Goal: Task Accomplishment & Management: Manage account settings

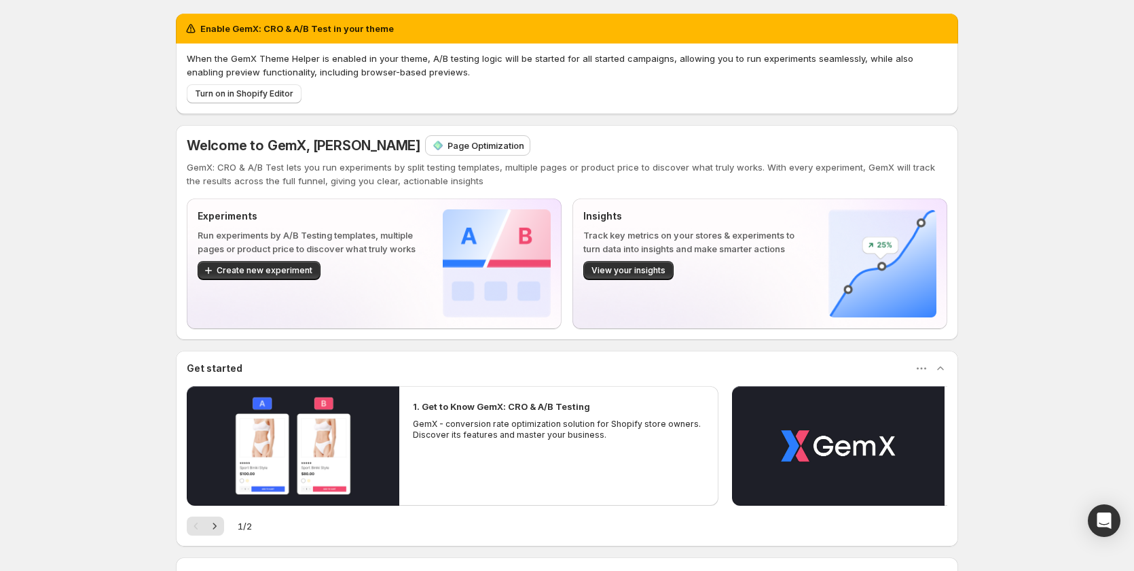
click at [456, 152] on div "Page Optimization" at bounding box center [478, 145] width 104 height 19
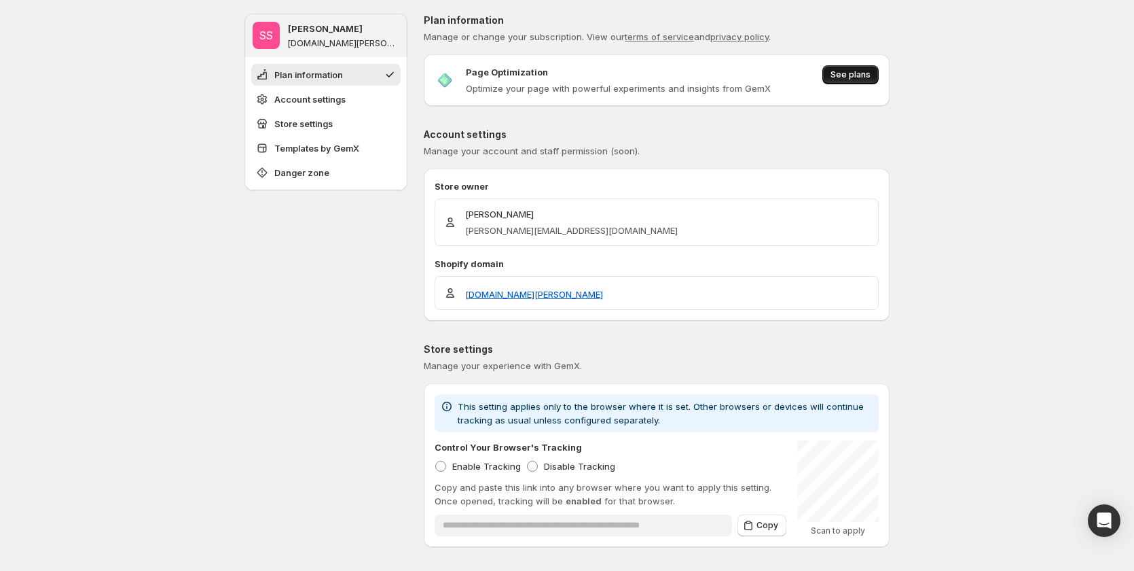
click at [837, 75] on span "See plans" at bounding box center [851, 74] width 40 height 11
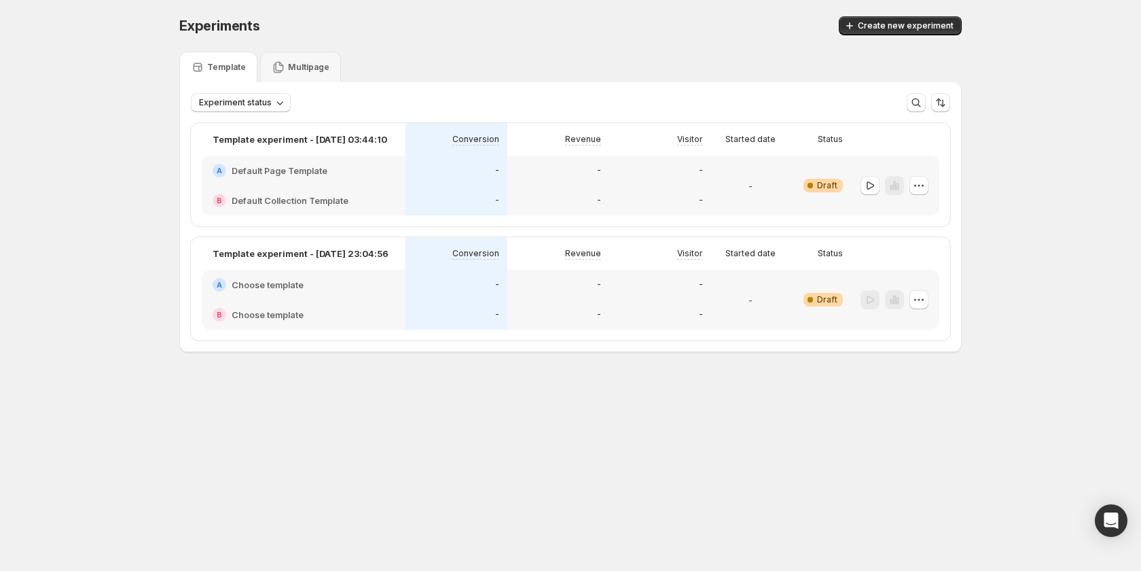
click at [600, 179] on div "-" at bounding box center [558, 171] width 102 height 30
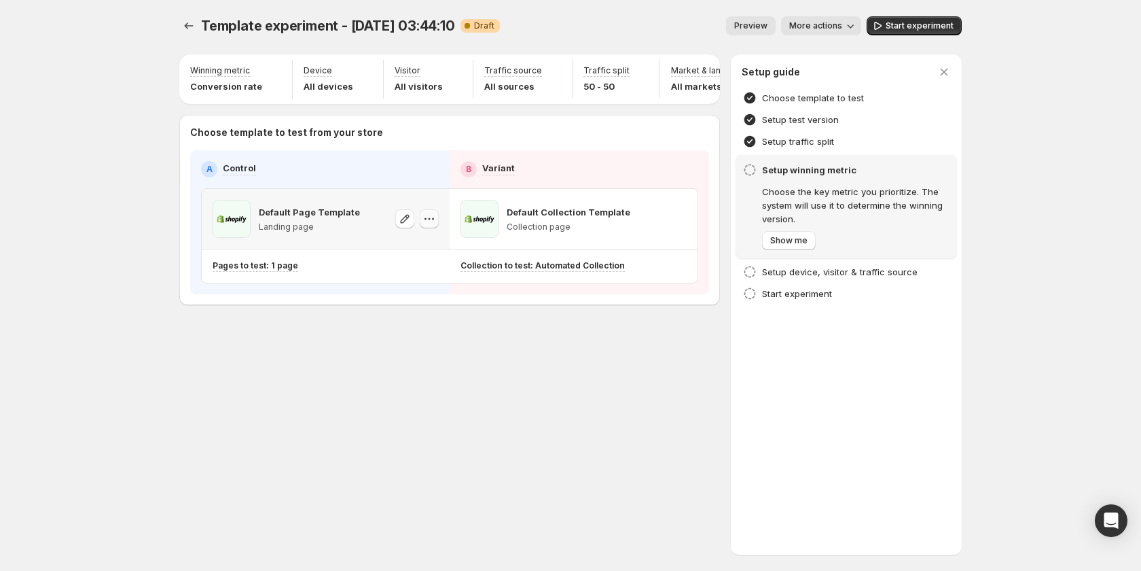
click at [431, 226] on icon "button" at bounding box center [430, 219] width 14 height 14
click at [380, 393] on div "Template experiment - Oct 13, 03:44:10. This page is ready Template experiment …" at bounding box center [570, 285] width 815 height 571
click at [672, 226] on icon "button" at bounding box center [677, 219] width 14 height 14
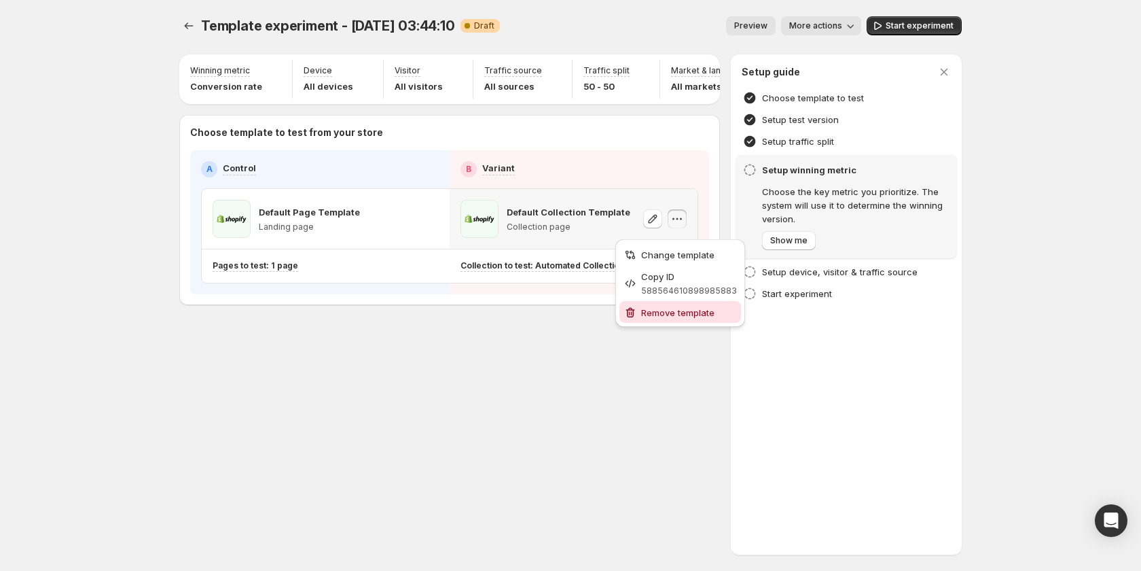
click at [672, 314] on span "Remove template" at bounding box center [677, 312] width 73 height 11
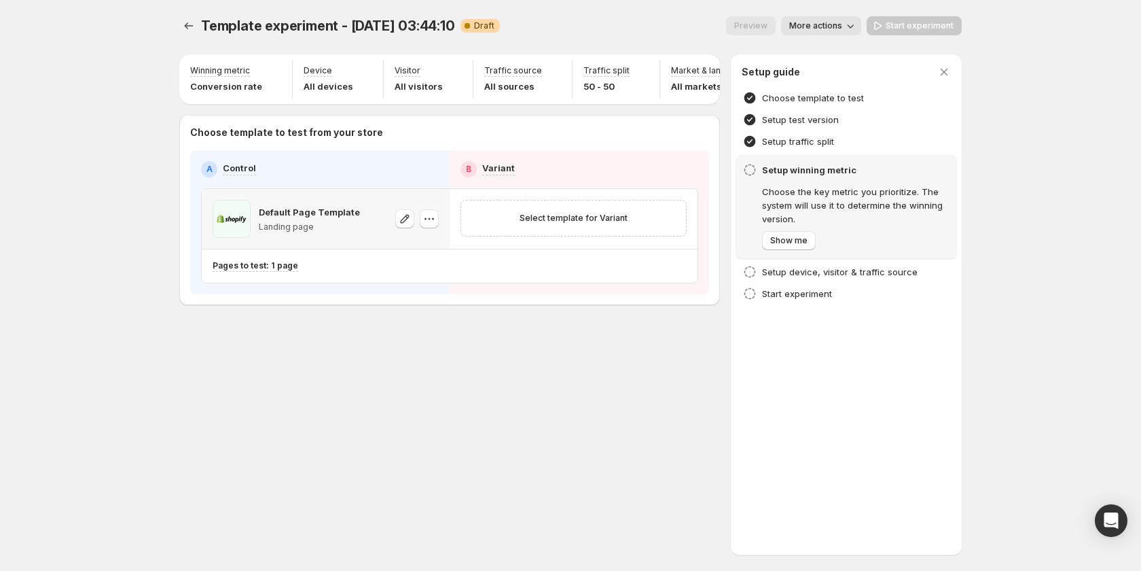
click at [435, 223] on icon "button" at bounding box center [430, 219] width 14 height 14
click at [423, 253] on span "Change template" at bounding box center [429, 254] width 73 height 11
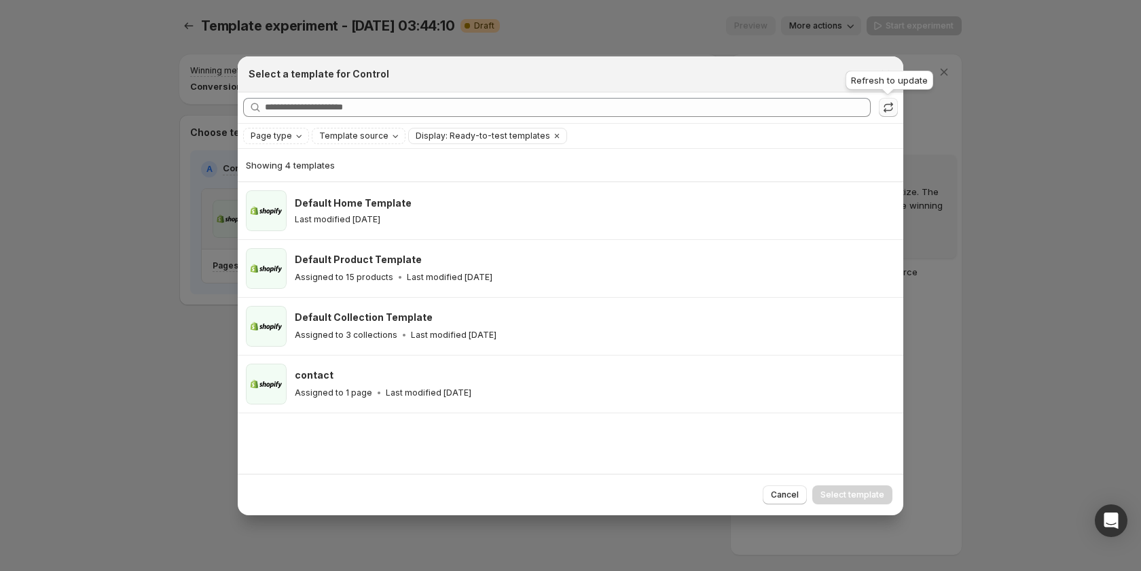
click at [884, 109] on icon ":r3p:" at bounding box center [889, 108] width 14 height 14
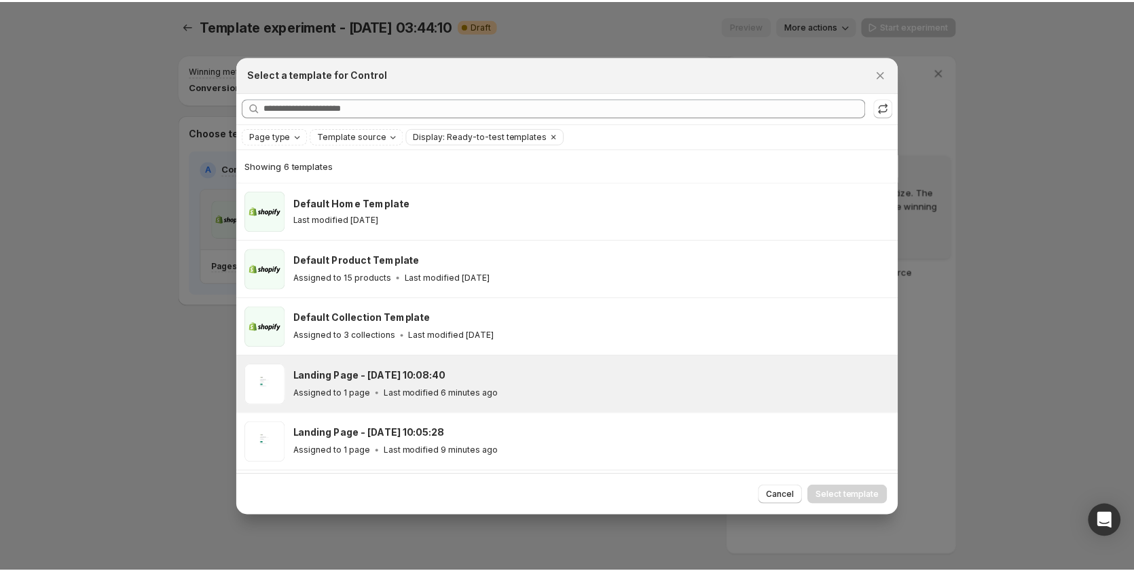
scroll to position [55, 0]
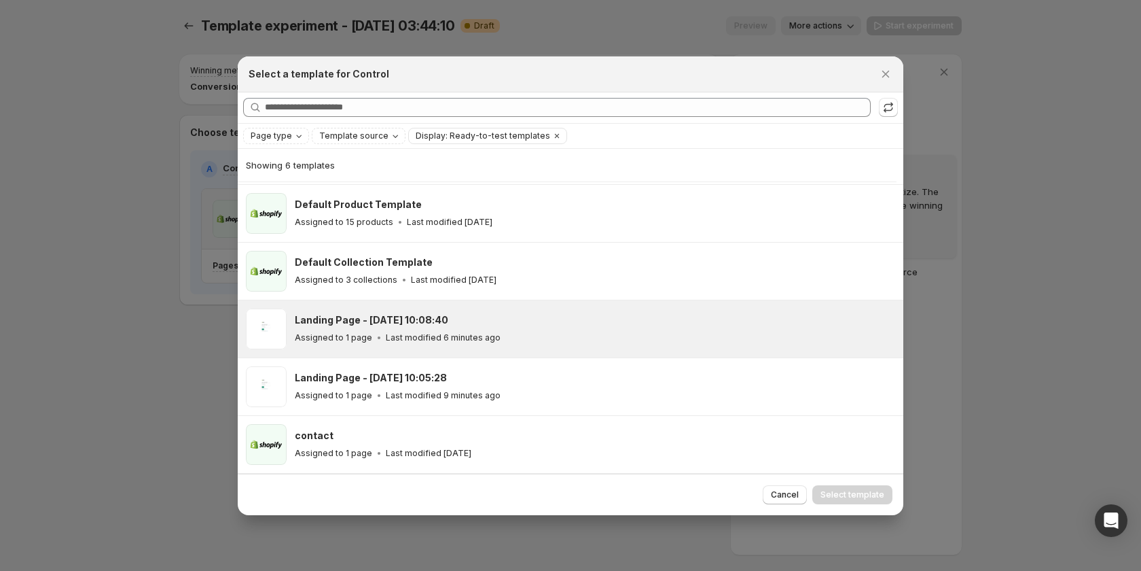
click at [509, 327] on div "Landing Page - Oct 14, 10:08:40 Assigned to 1 page Last modified 6 minutes ago" at bounding box center [593, 328] width 596 height 31
click at [846, 501] on button "Select template" at bounding box center [852, 494] width 80 height 19
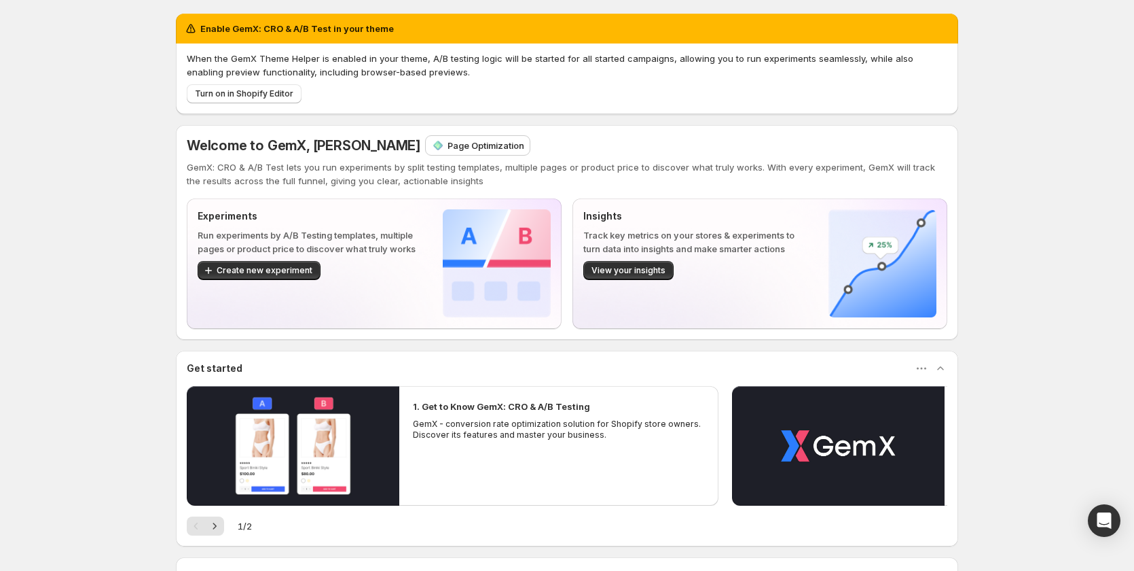
click at [448, 147] on p "Page Optimization" at bounding box center [486, 146] width 77 height 14
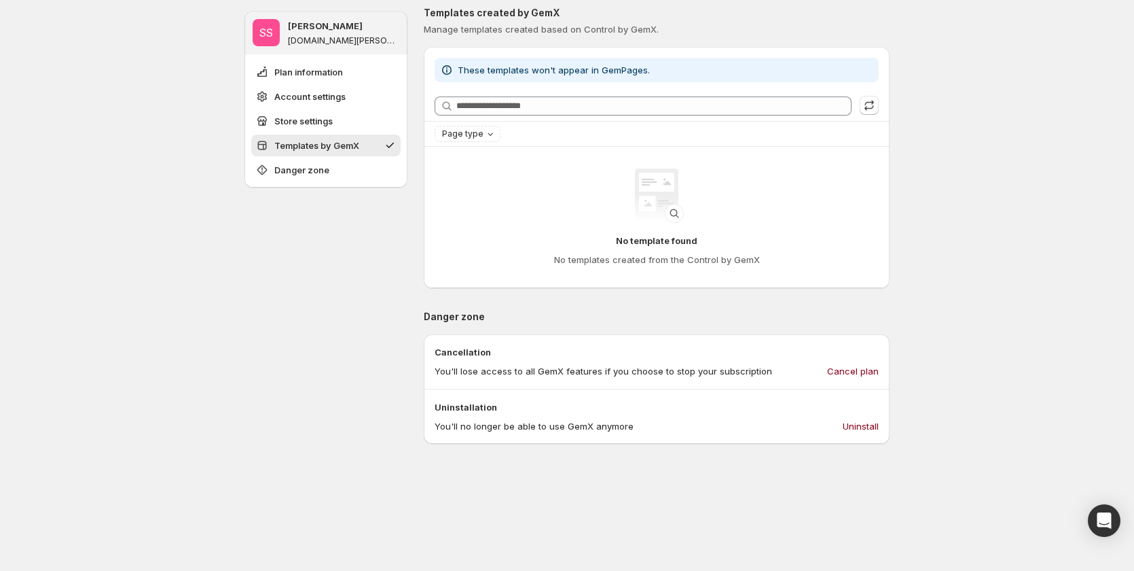
scroll to position [543, 0]
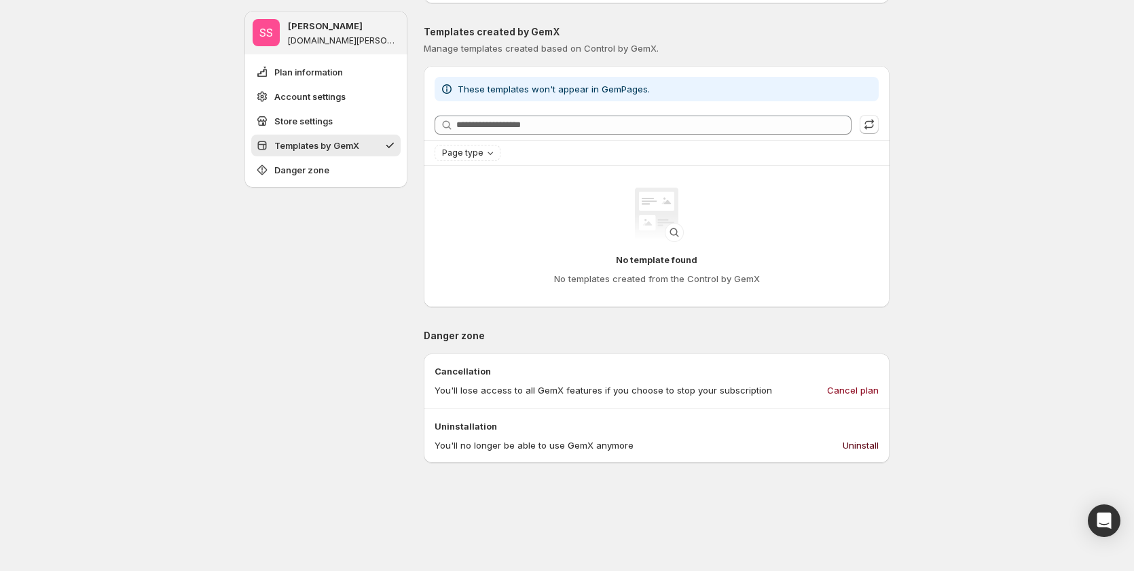
click at [851, 445] on span "Uninstall" at bounding box center [861, 445] width 36 height 14
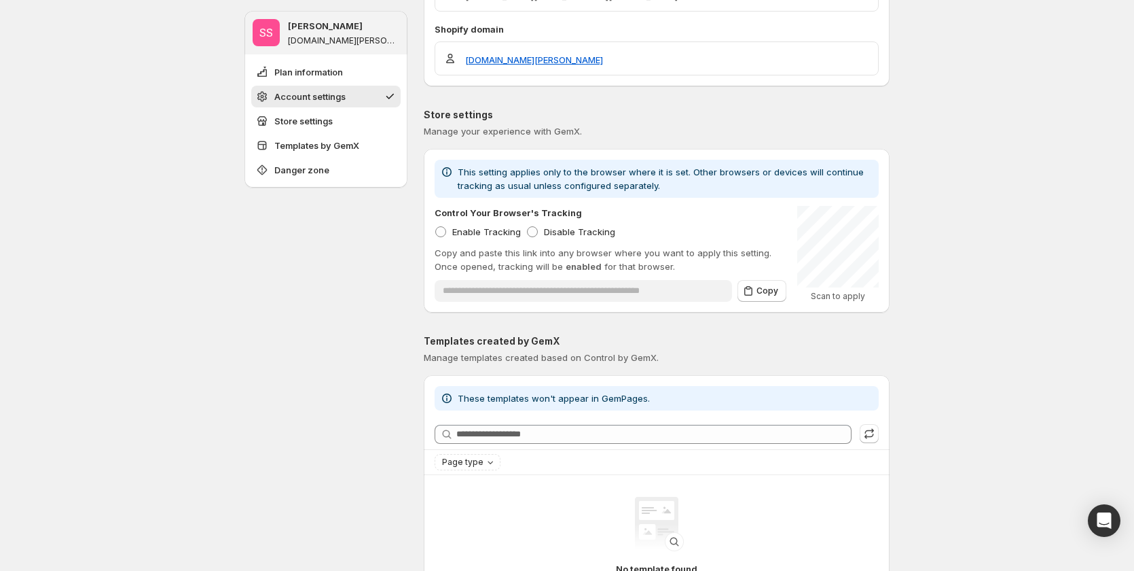
scroll to position [0, 0]
